Goal: Transaction & Acquisition: Purchase product/service

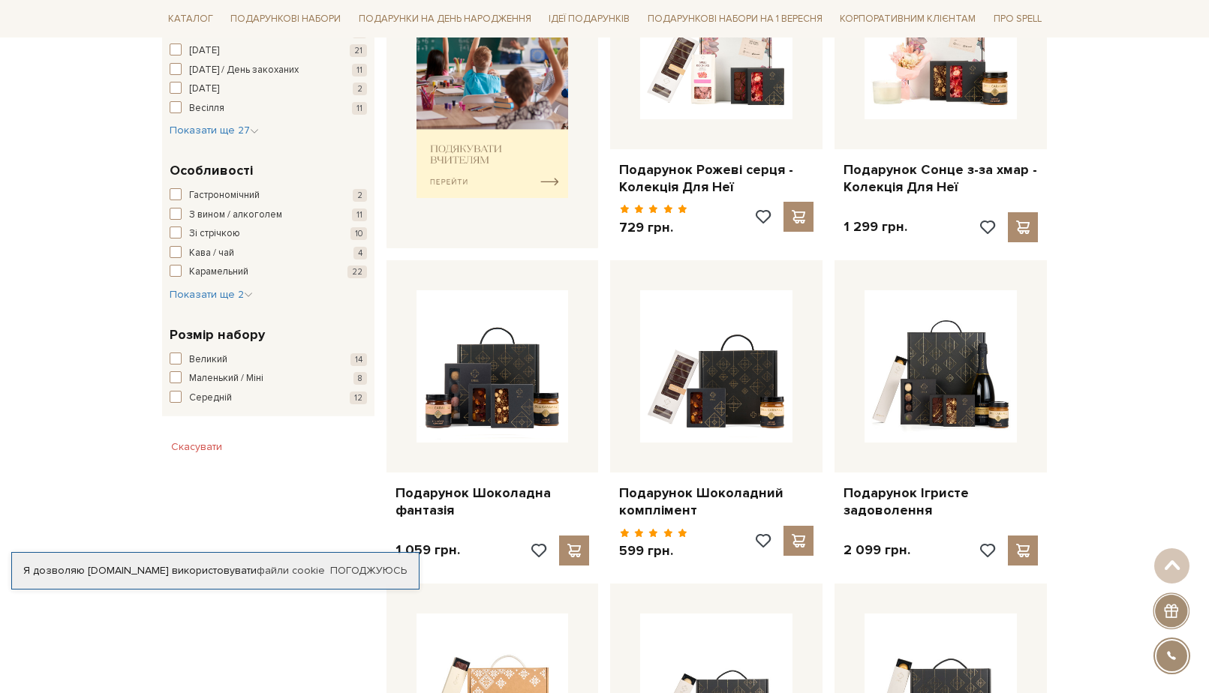
scroll to position [750, 0]
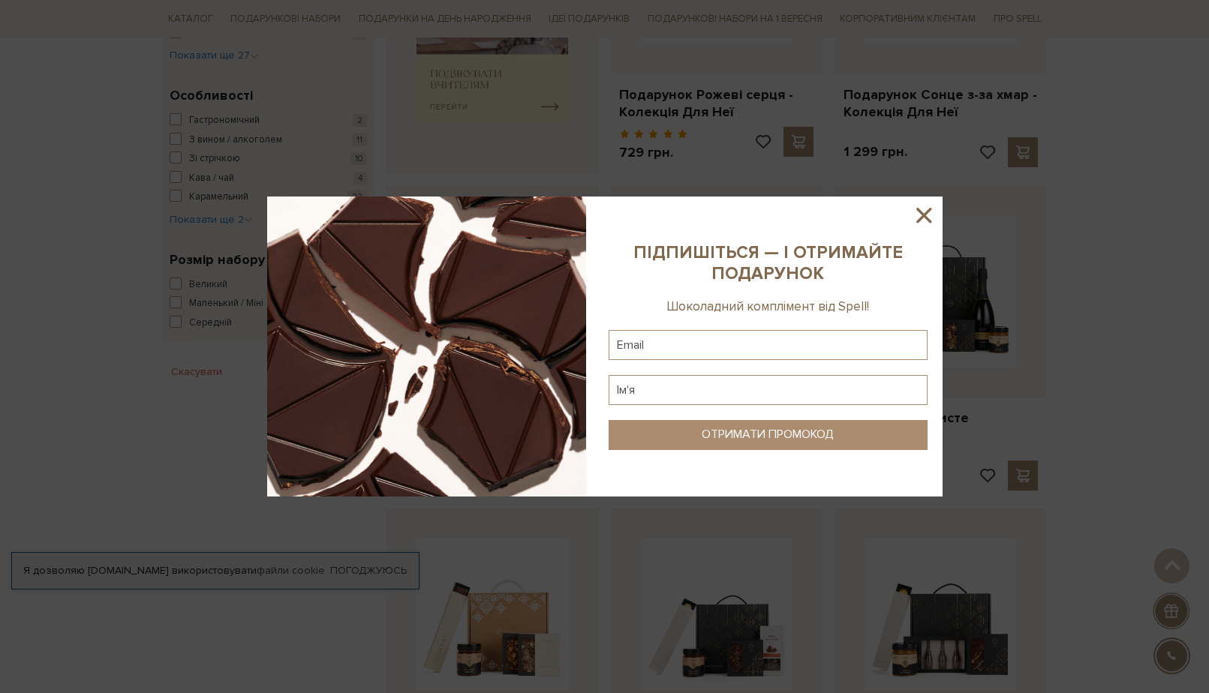
click at [920, 209] on icon at bounding box center [924, 216] width 26 height 26
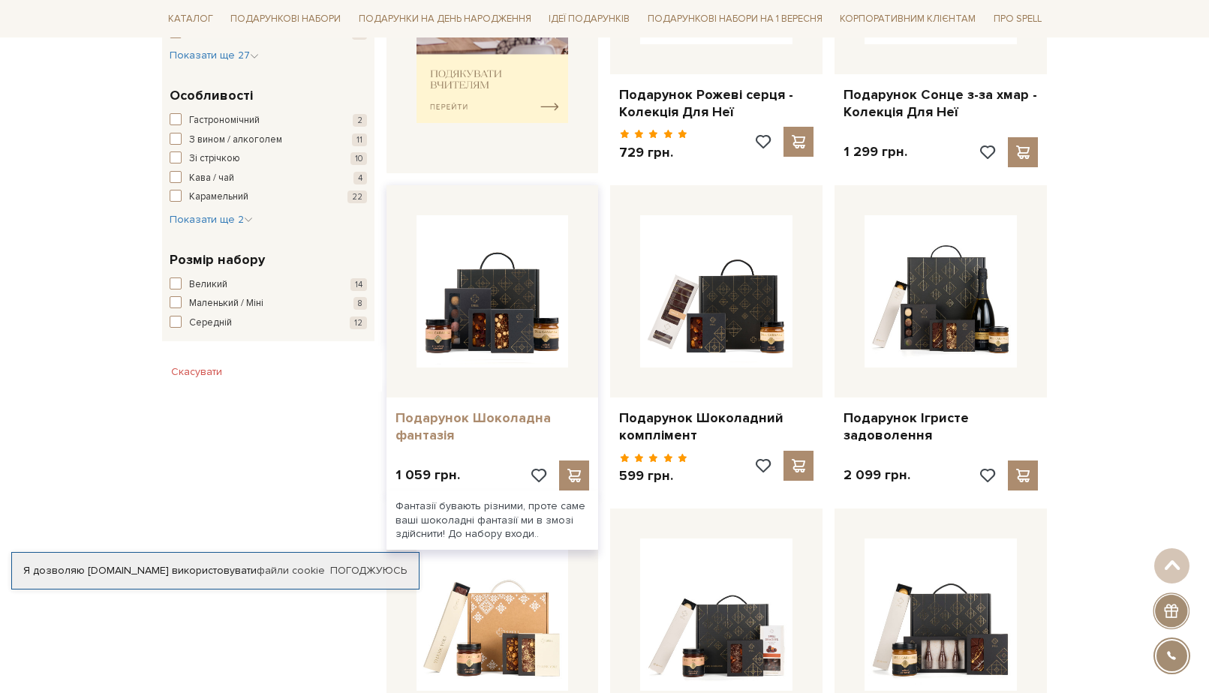
click at [474, 419] on link "Подарунок Шоколадна фантазія" at bounding box center [492, 427] width 194 height 35
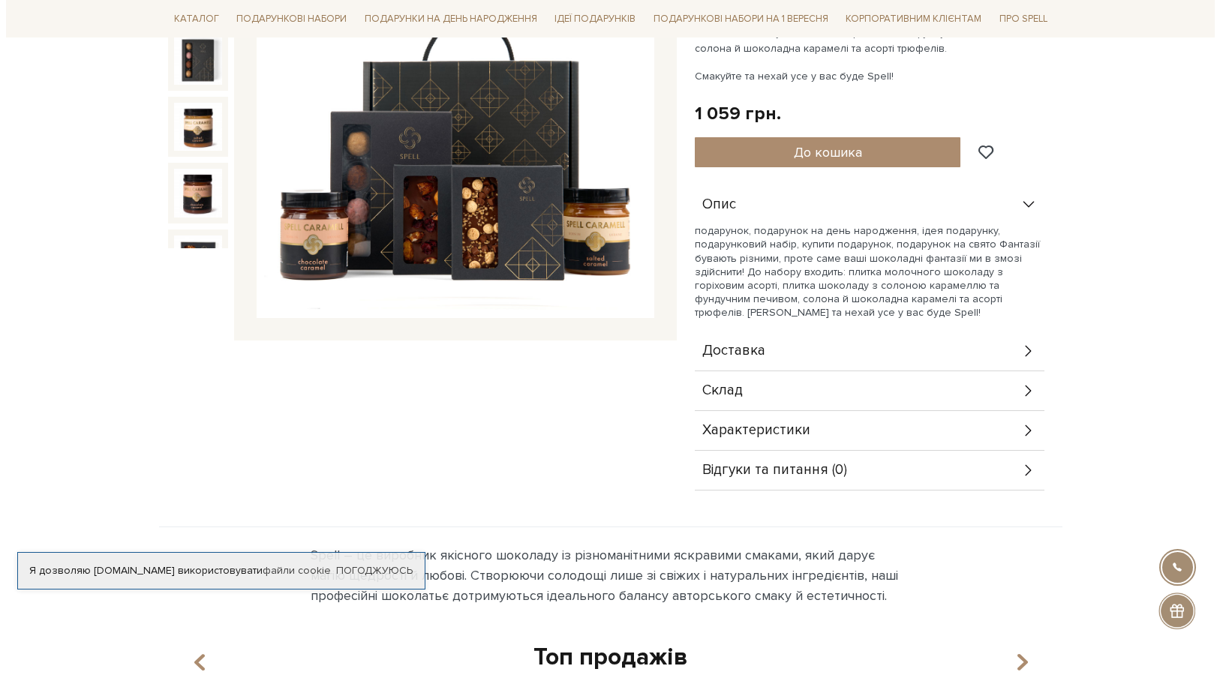
scroll to position [150, 0]
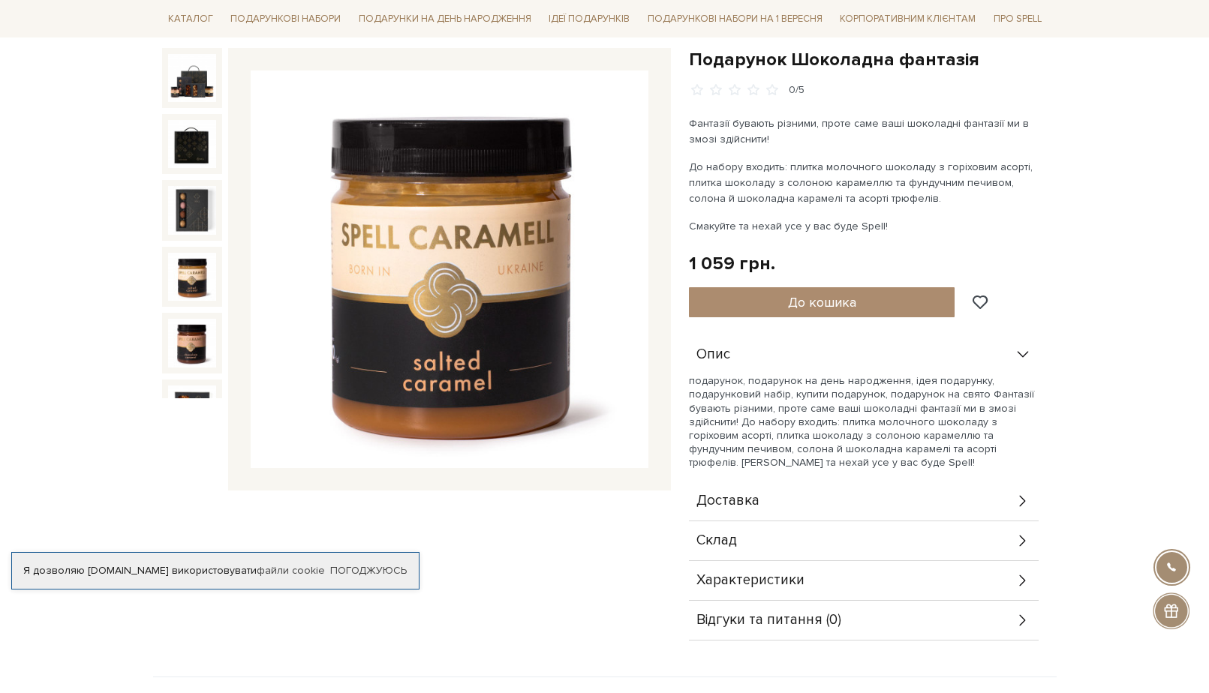
click at [208, 269] on img at bounding box center [192, 277] width 48 height 48
